Goal: Transaction & Acquisition: Download file/media

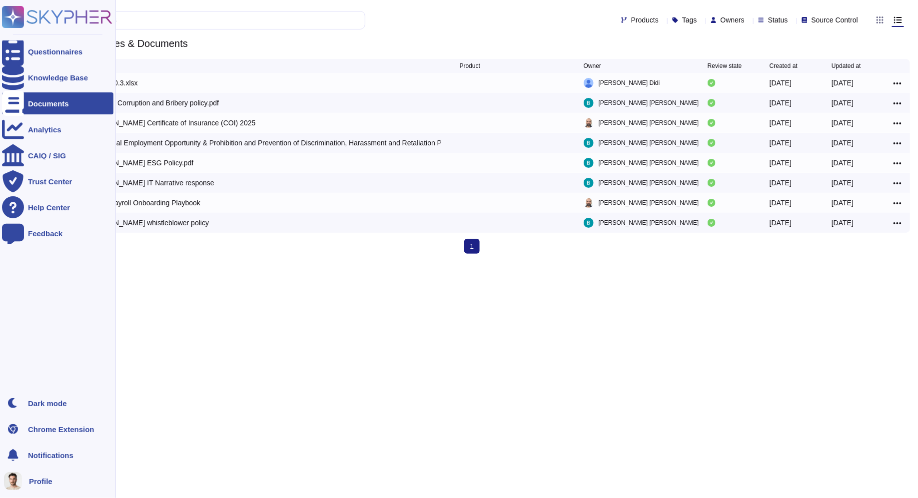
click at [28, 100] on div "Documents" at bounding box center [48, 103] width 41 height 7
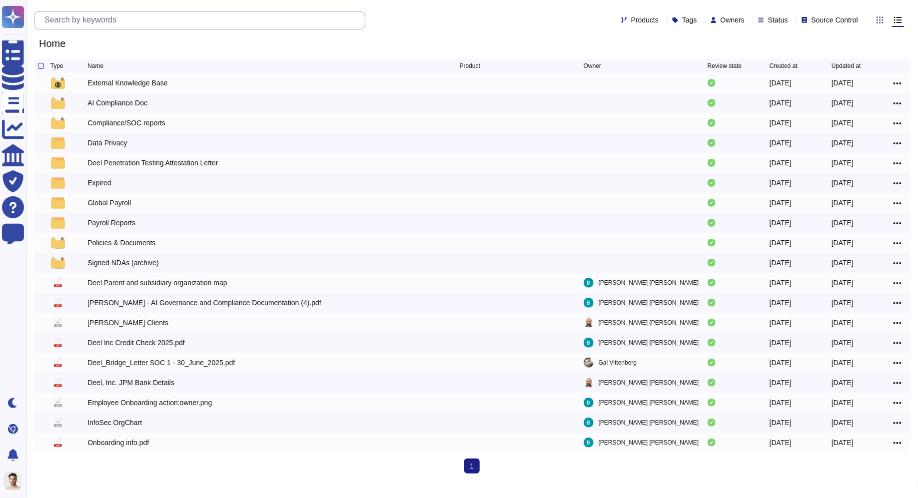
click at [235, 28] on input "text" at bounding box center [201, 19] width 325 height 17
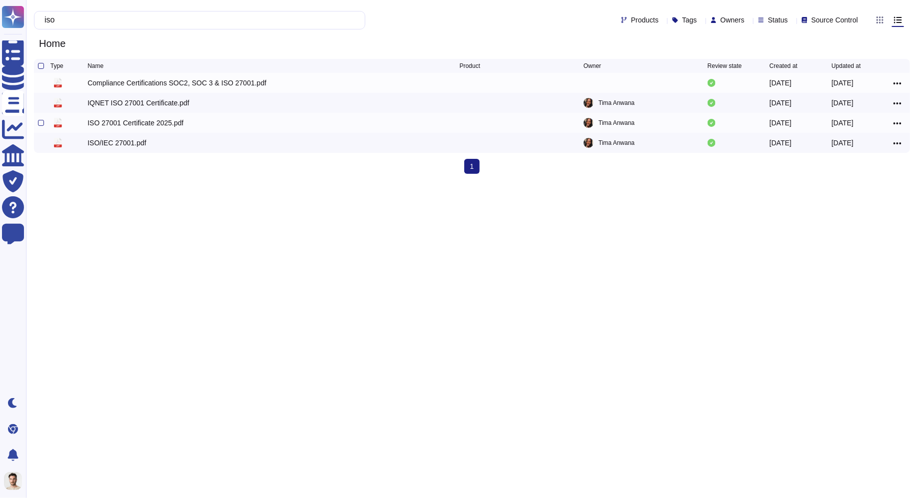
click at [168, 122] on div "ISO 27001 Certificate 2025.pdf" at bounding box center [135, 123] width 96 height 10
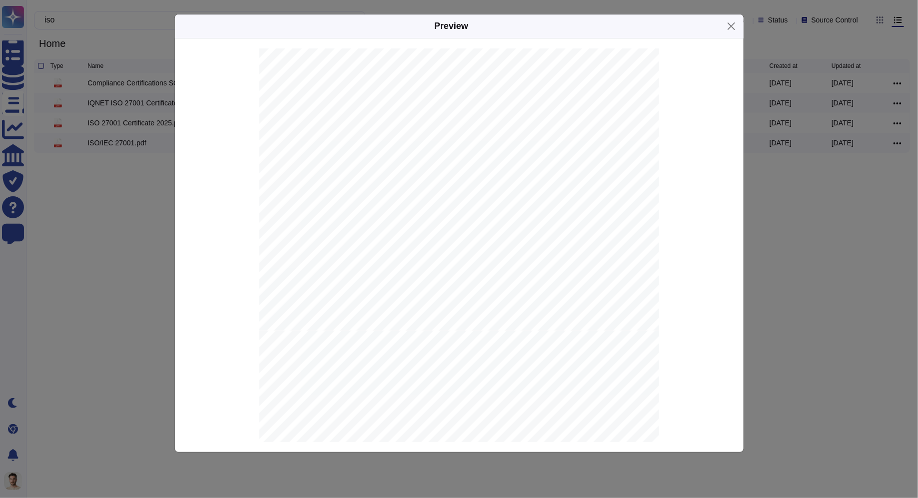
click at [144, 193] on div "Preview CERTIFICATE This is to certify that the Information Security Management…" at bounding box center [459, 249] width 918 height 498
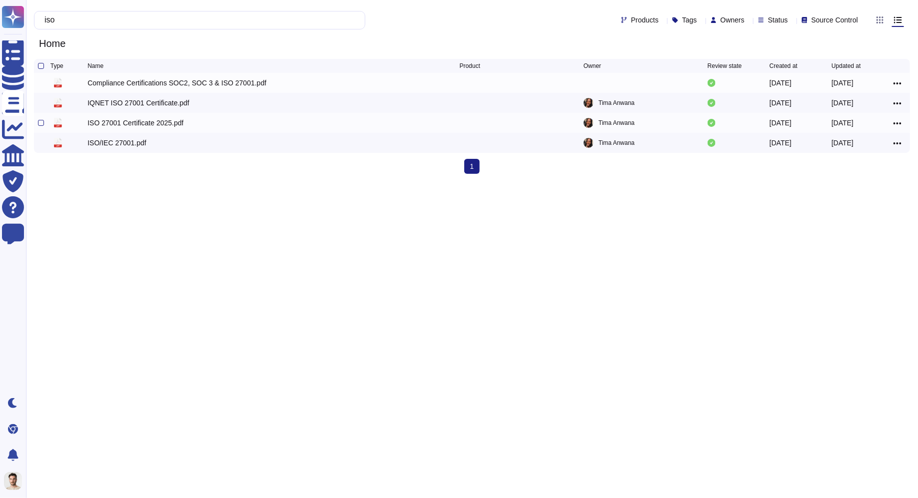
click at [894, 122] on icon at bounding box center [898, 123] width 8 height 9
click at [857, 150] on link "Download" at bounding box center [861, 153] width 79 height 14
click at [199, 15] on input "iso" at bounding box center [196, 19] width 315 height 17
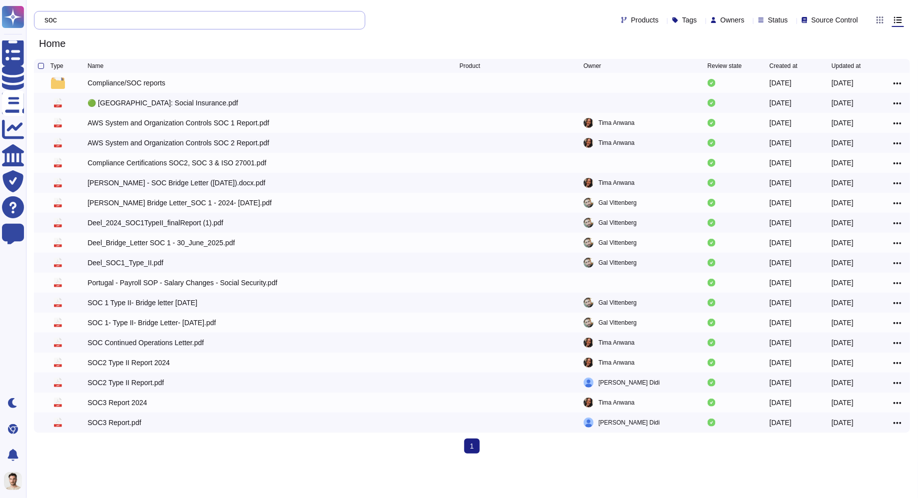
type input "soc"
click at [895, 383] on icon at bounding box center [898, 383] width 8 height 9
click at [864, 414] on link "Download" at bounding box center [861, 413] width 79 height 14
click at [897, 363] on icon at bounding box center [898, 363] width 8 height 9
click at [853, 392] on link "Download" at bounding box center [861, 393] width 79 height 14
